Goal: Task Accomplishment & Management: Use online tool/utility

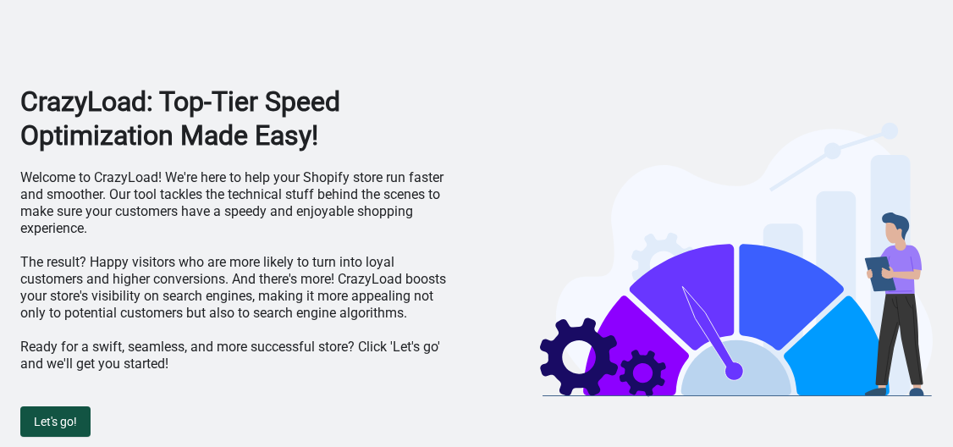
click at [65, 410] on button "Let's go!" at bounding box center [55, 421] width 70 height 30
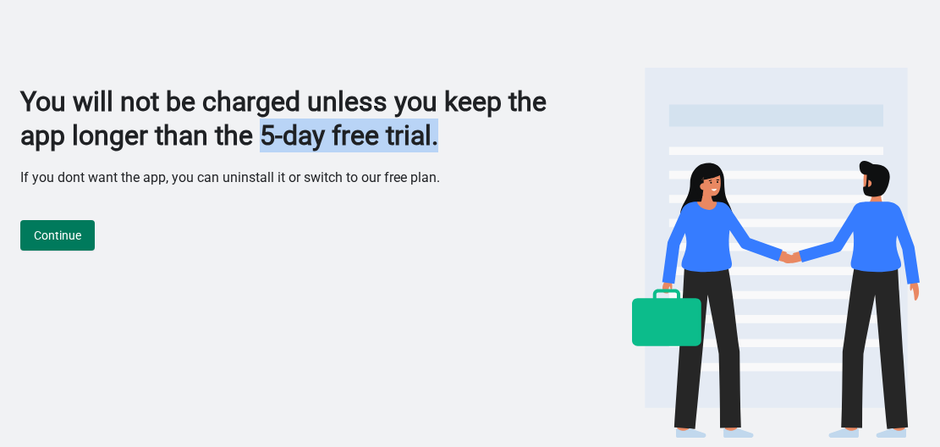
drag, startPoint x: 319, startPoint y: 141, endPoint x: 545, endPoint y: 129, distance: 226.3
click at [545, 129] on h1 "You will not be charged unless you keep the app longer than the 5-day free tria…" at bounding box center [285, 119] width 531 height 68
click at [538, 132] on h1 "You will not be charged unless you keep the app longer than the 5-day free tria…" at bounding box center [285, 119] width 531 height 68
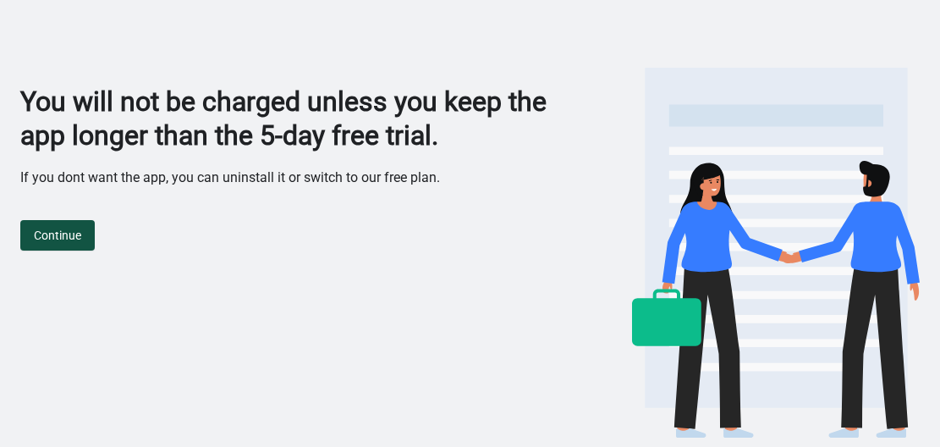
click at [76, 238] on span "Continue" at bounding box center [57, 235] width 47 height 14
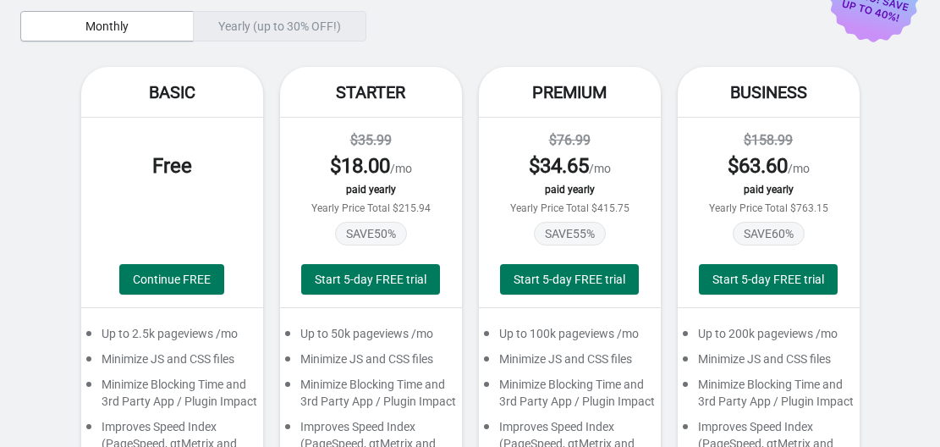
scroll to position [85, 0]
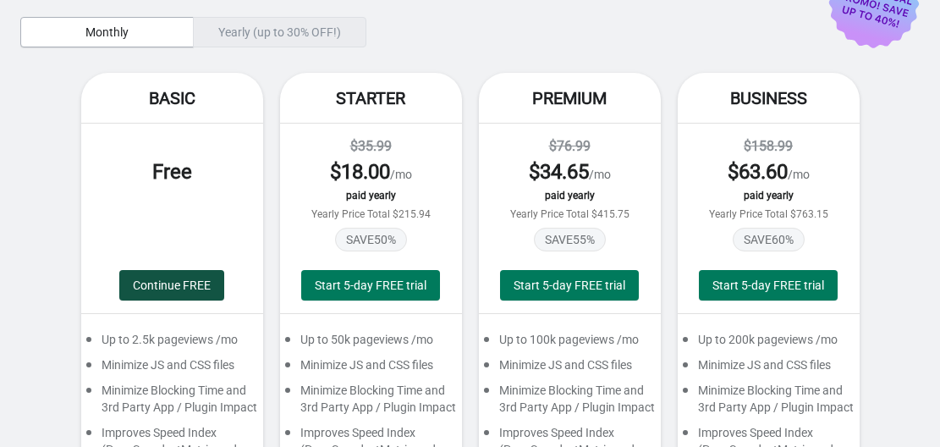
click at [162, 276] on button "Continue FREE" at bounding box center [171, 285] width 105 height 30
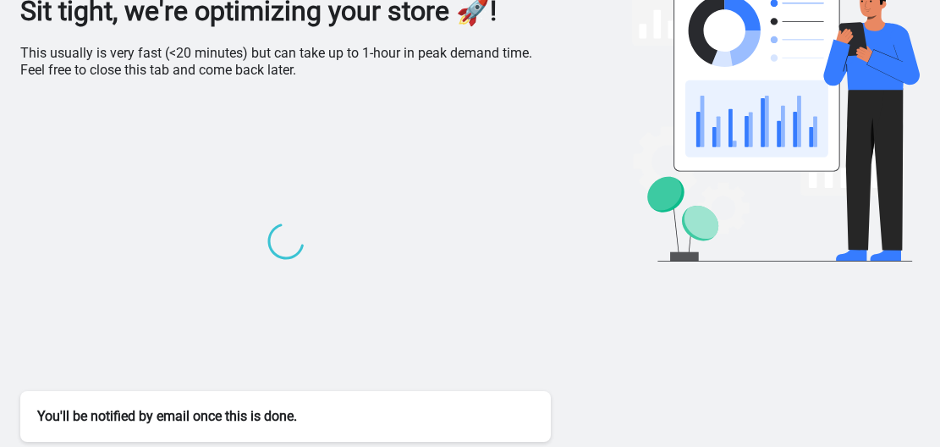
scroll to position [92, 0]
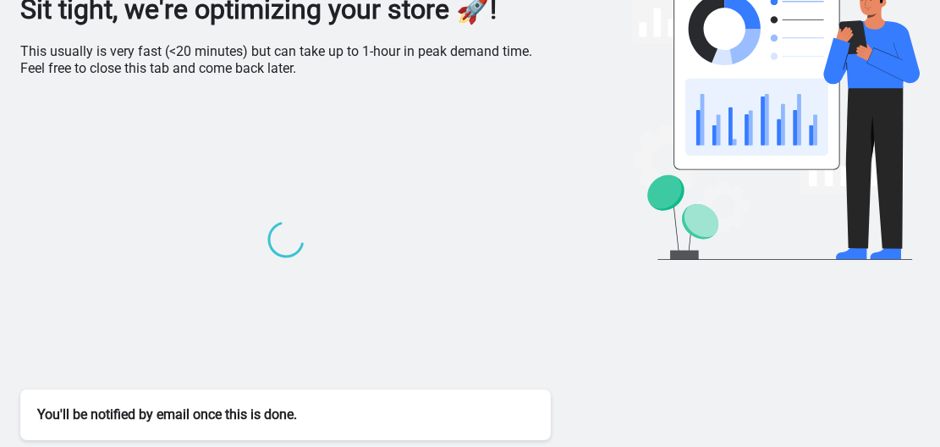
click at [218, 66] on p "This usually is very fast (<20 minutes) but can take up to 1-hour in peak deman…" at bounding box center [285, 60] width 531 height 34
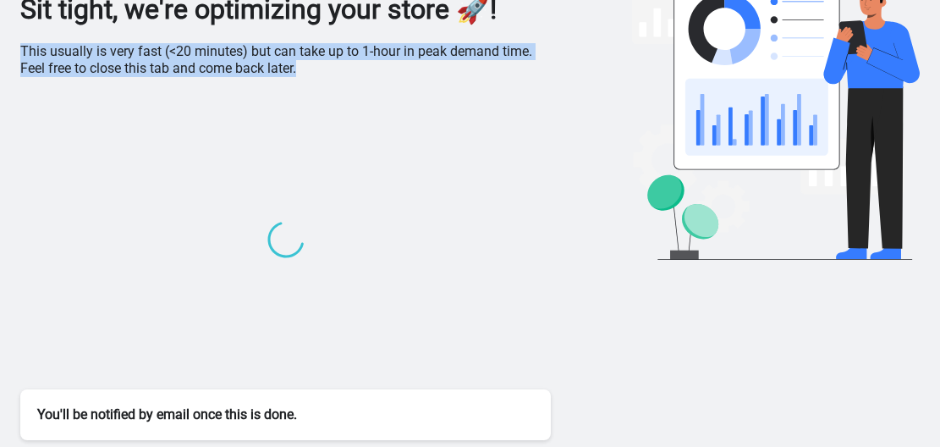
click at [218, 66] on p "This usually is very fast (<20 minutes) but can take up to 1-hour in peak deman…" at bounding box center [285, 60] width 531 height 34
copy div "This usually is very fast (<20 minutes) but can take up to 1-hour in peak deman…"
click at [295, 67] on p "This usually is very fast (<20 minutes) but can take up to 1-hour in peak deman…" at bounding box center [285, 60] width 531 height 34
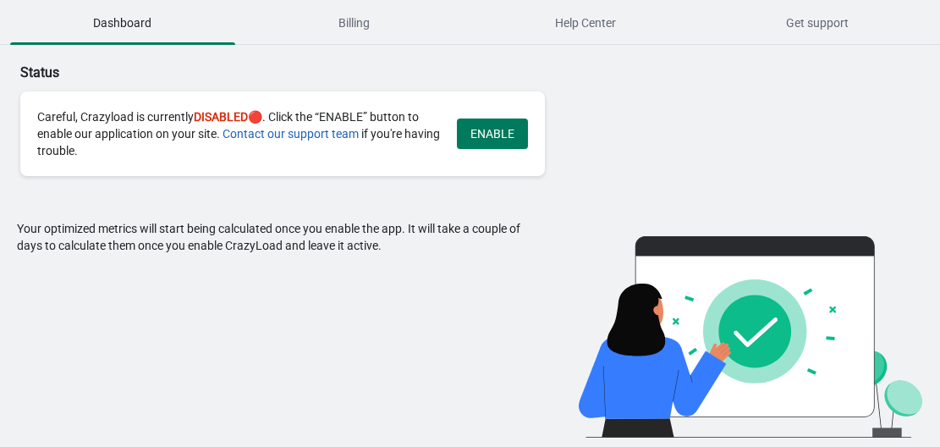
scroll to position [0, 0]
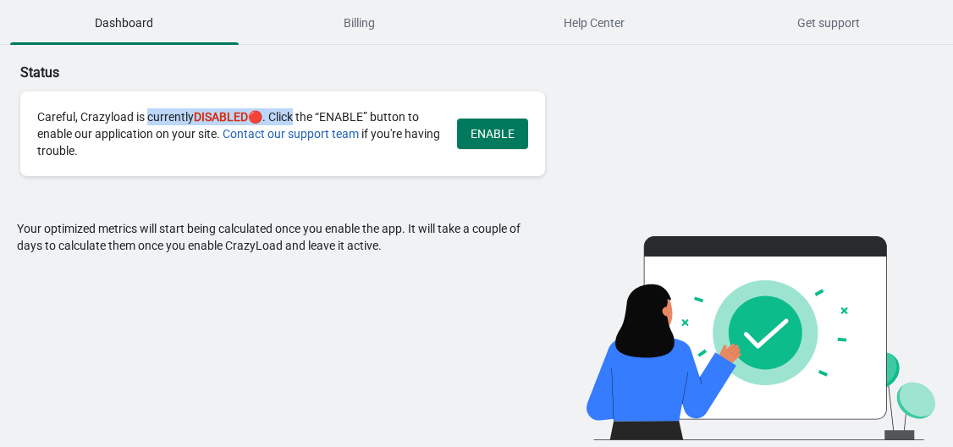
drag, startPoint x: 145, startPoint y: 115, endPoint x: 294, endPoint y: 118, distance: 149.8
click at [294, 118] on div "Careful, Crazyload is currently DISABLED 🔴. Click the “ENABLE” button to enable…" at bounding box center [238, 133] width 403 height 51
click at [327, 115] on div "Careful, Crazyload is currently DISABLED 🔴. Click the “ENABLE” button to enable…" at bounding box center [238, 133] width 403 height 51
click at [482, 135] on span "ENABLE" at bounding box center [493, 134] width 44 height 14
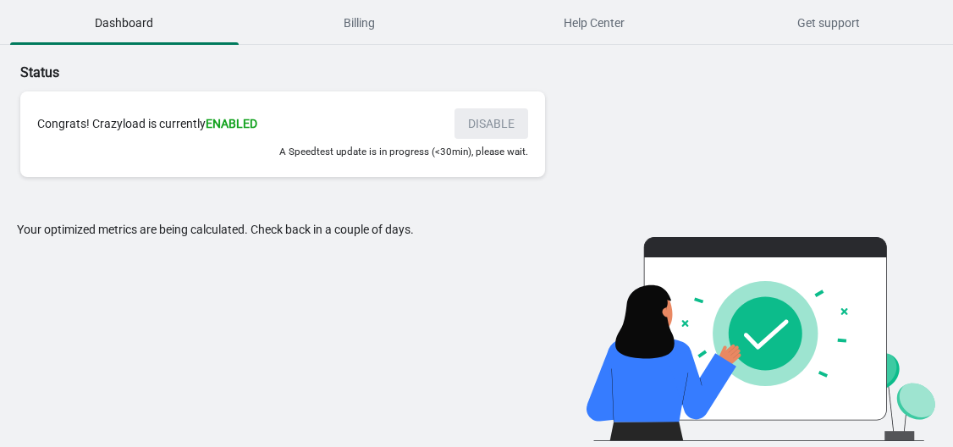
click at [621, 137] on div "Status Congrats! Crazyload is currently ENABLED DISABLE A Speedtest update is i…" at bounding box center [344, 120] width 648 height 114
click at [512, 64] on p "Status" at bounding box center [344, 73] width 648 height 20
click at [811, 24] on span "Get support" at bounding box center [829, 23] width 228 height 30
click at [320, 14] on span "Billing" at bounding box center [359, 23] width 228 height 30
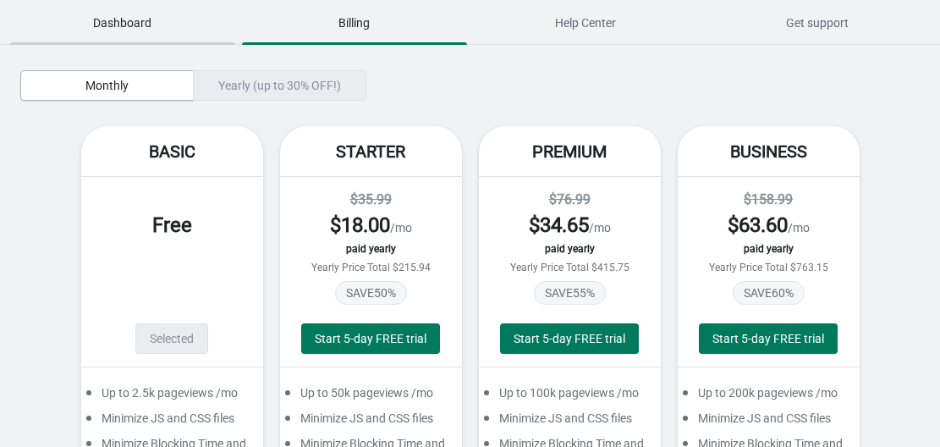
click at [164, 39] on button "Dashboard" at bounding box center [123, 23] width 232 height 44
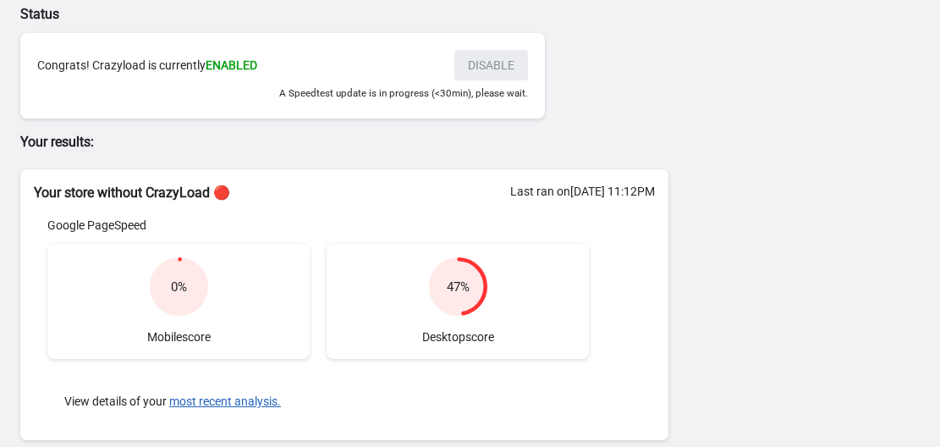
scroll to position [85, 0]
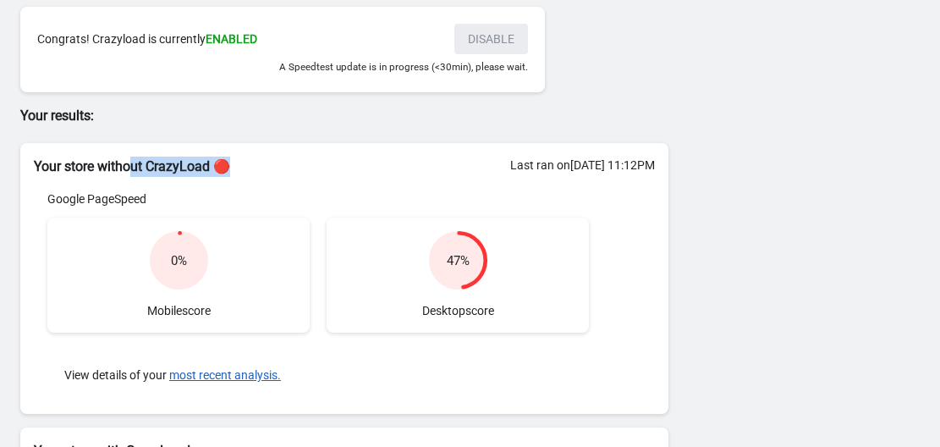
drag, startPoint x: 136, startPoint y: 162, endPoint x: 265, endPoint y: 162, distance: 128.6
click at [265, 162] on h2 "Your store without CrazyLoad 🔴" at bounding box center [344, 167] width 621 height 20
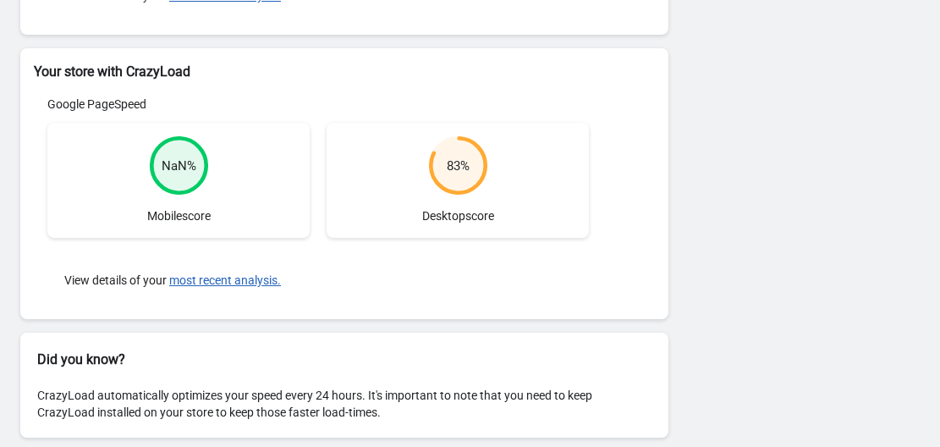
scroll to position [477, 0]
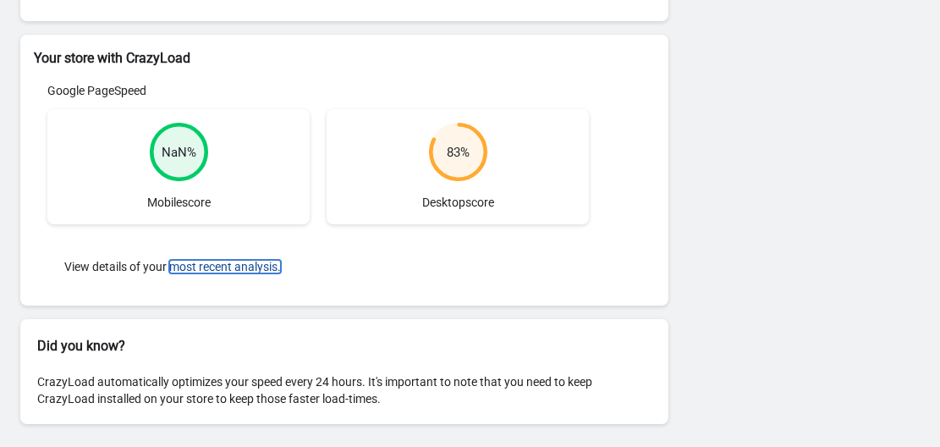
click at [236, 268] on button "most recent analysis." at bounding box center [225, 267] width 112 height 14
click at [726, 234] on div "Status Congrats! Crazyload is currently ENABLED DISABLE A Speedtest update is i…" at bounding box center [470, 8] width 940 height 880
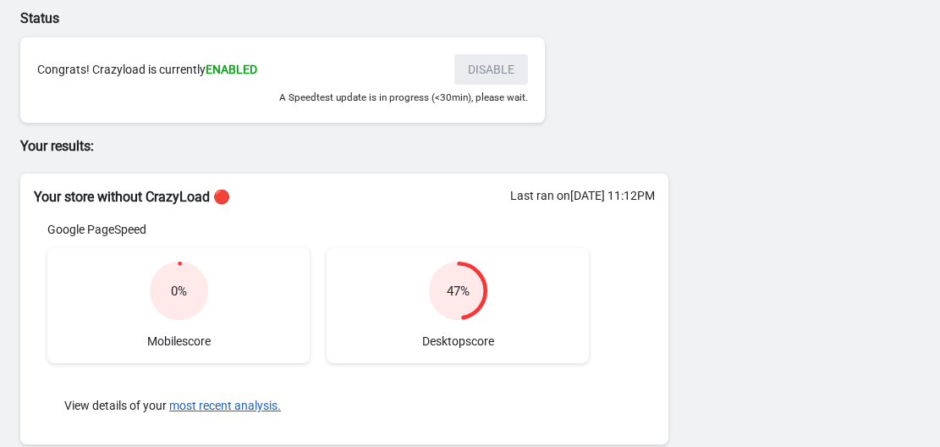
scroll to position [0, 0]
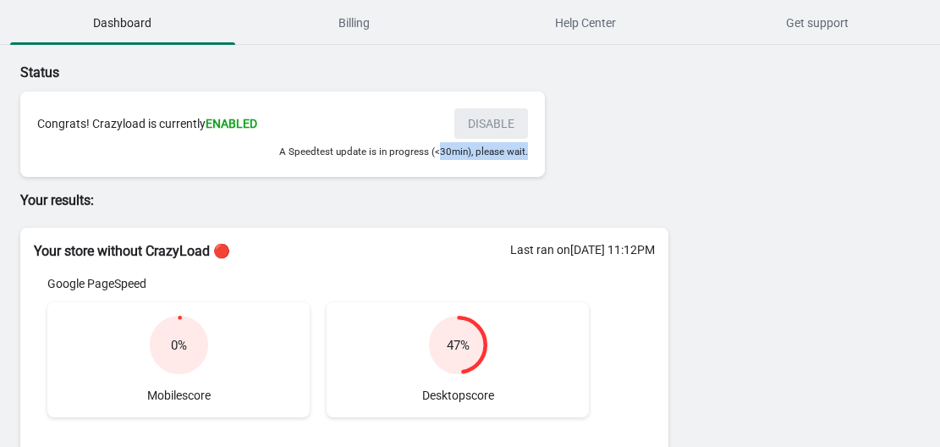
drag, startPoint x: 440, startPoint y: 150, endPoint x: 546, endPoint y: 158, distance: 106.1
click at [546, 158] on div "Status Congrats! Crazyload is currently ENABLED DISABLE A Speedtest update is i…" at bounding box center [344, 120] width 648 height 114
click at [593, 158] on div "Status Congrats! Crazyload is currently ENABLED DISABLE A Speedtest update is i…" at bounding box center [344, 120] width 648 height 114
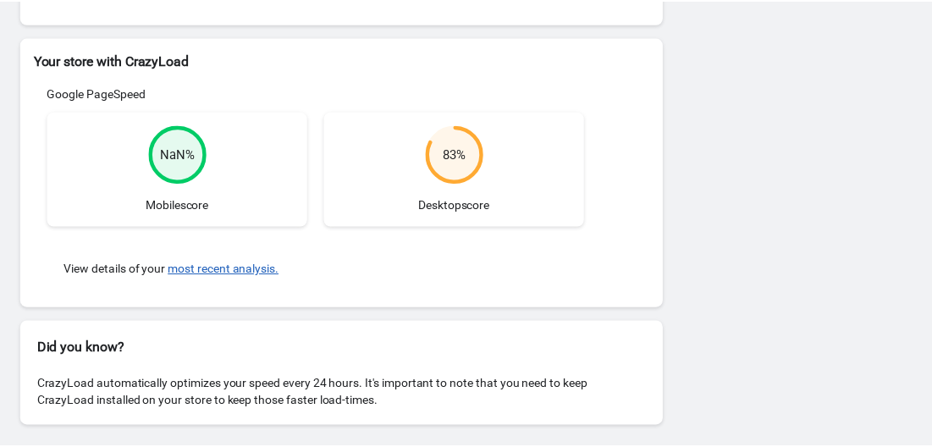
scroll to position [477, 0]
